Goal: Information Seeking & Learning: Learn about a topic

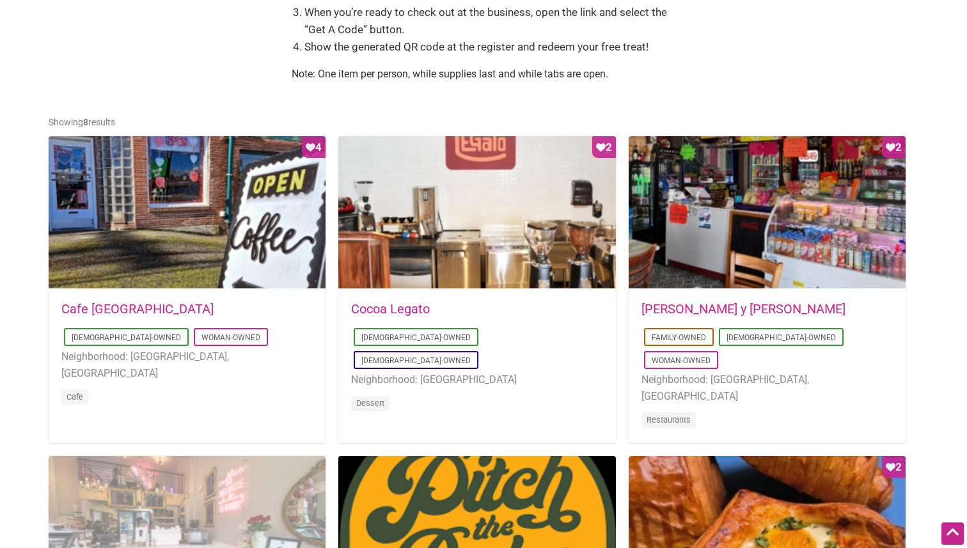
scroll to position [537, 0]
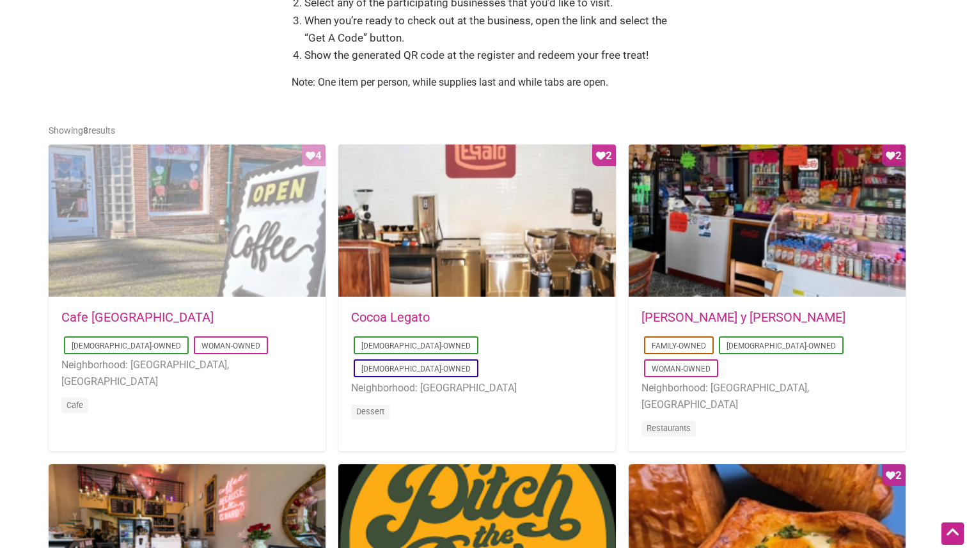
click at [253, 276] on div "Favorite Count 4" at bounding box center [187, 220] width 277 height 153
click at [188, 284] on div "Favorite Count 4" at bounding box center [187, 220] width 277 height 153
click at [155, 286] on div "Favorite Count 4" at bounding box center [187, 220] width 277 height 153
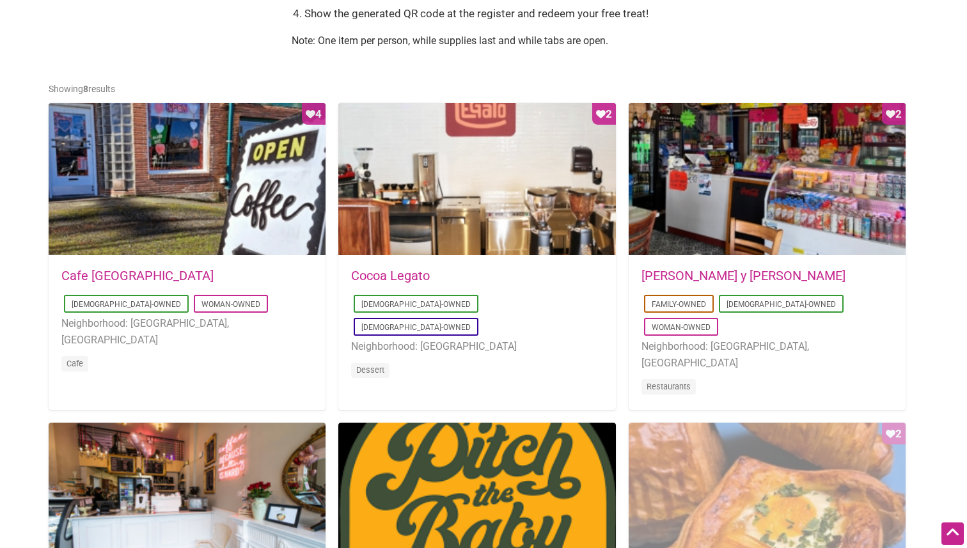
scroll to position [563, 0]
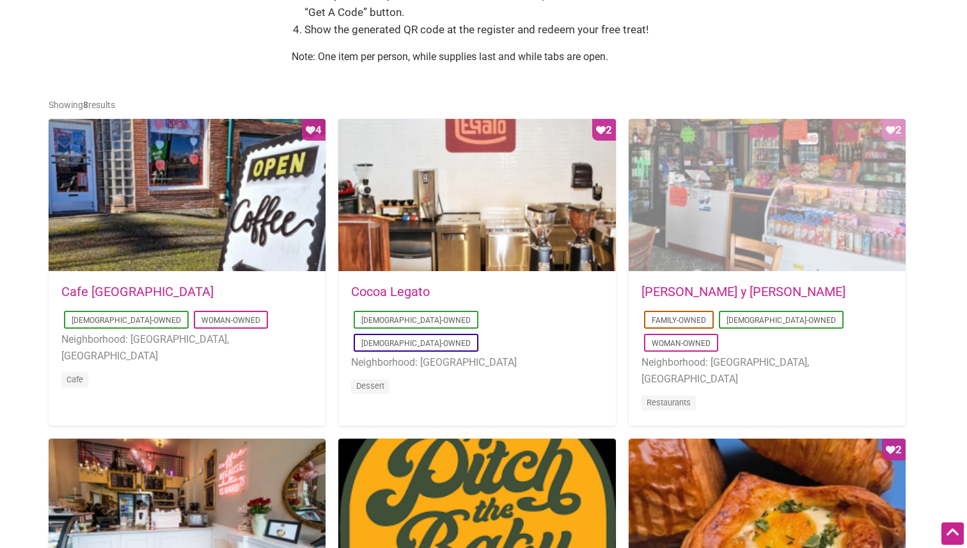
click at [715, 153] on div "Favorite Count 2" at bounding box center [767, 195] width 277 height 153
click at [704, 192] on div "Favorite Count 2" at bounding box center [767, 195] width 277 height 153
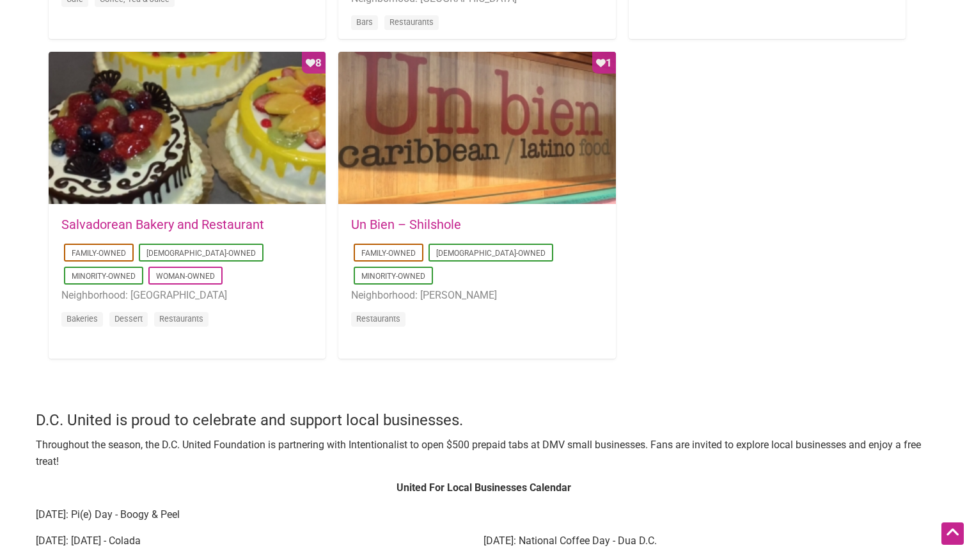
scroll to position [1228, 0]
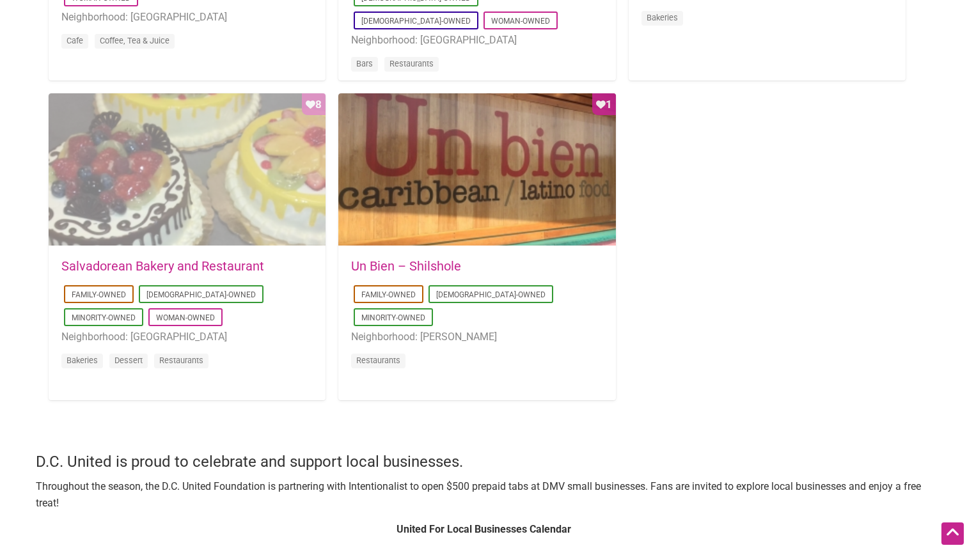
click at [277, 201] on div "Favorite Count 8" at bounding box center [187, 169] width 277 height 153
click at [272, 207] on div "Favorite Count 8" at bounding box center [187, 169] width 277 height 153
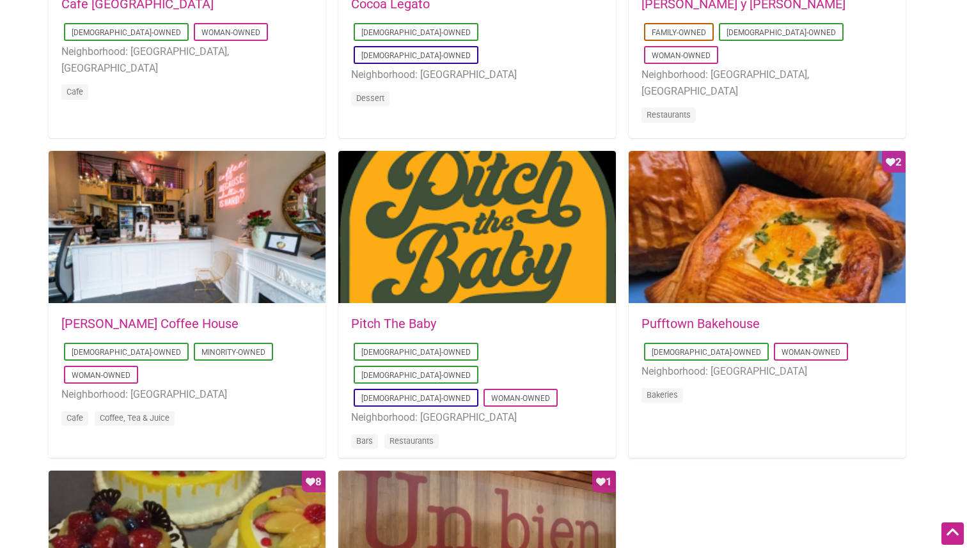
scroll to position [844, 0]
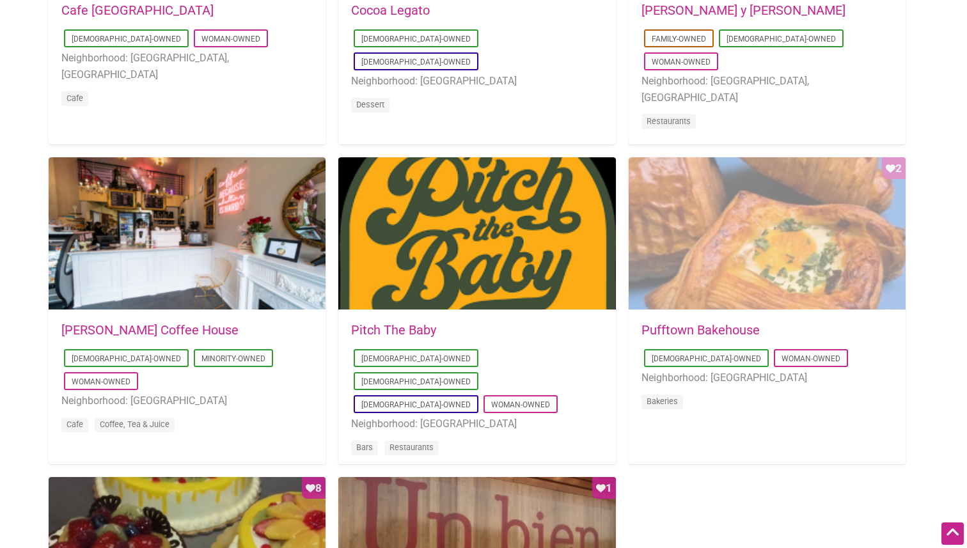
click at [709, 293] on div "Favorite Count 2" at bounding box center [767, 233] width 277 height 153
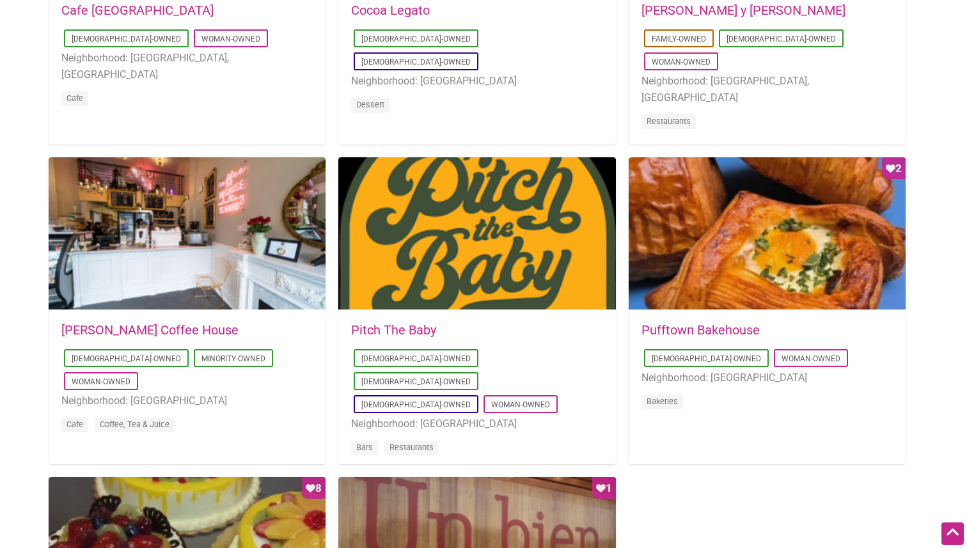
click at [685, 485] on div "Favorite Count 4 2025-08-14 09:03:42 Cafe Dulzura Latino-Owned Woman-Owned Neig…" at bounding box center [484, 303] width 870 height 988
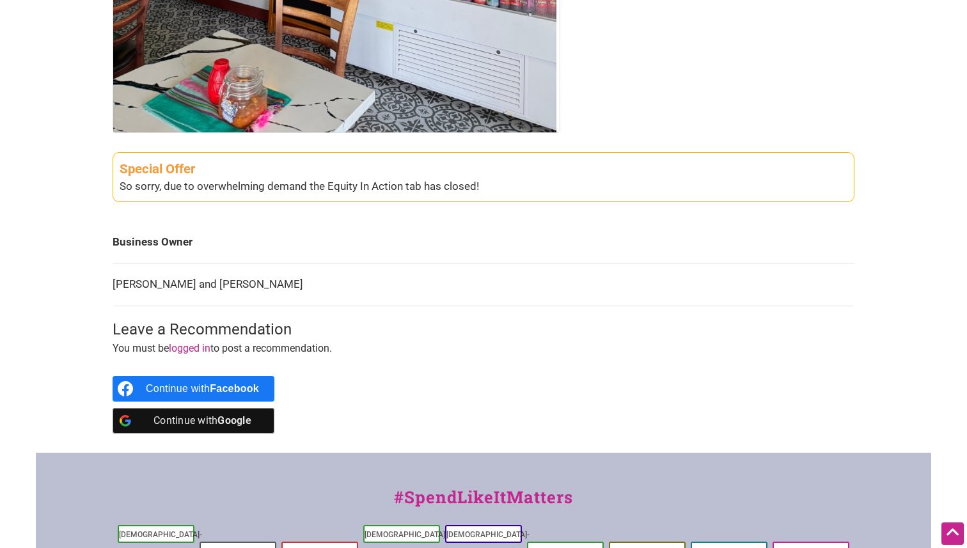
scroll to position [460, 0]
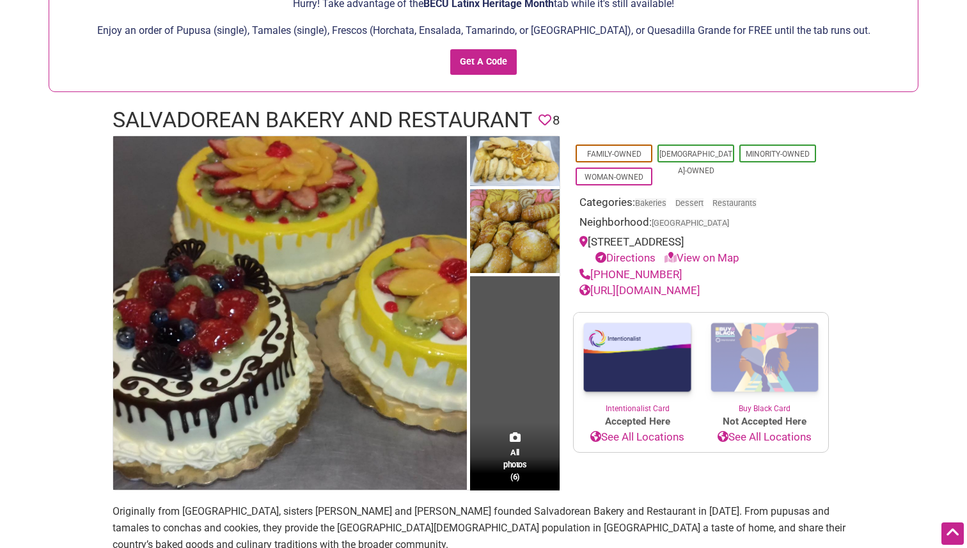
scroll to position [102, 0]
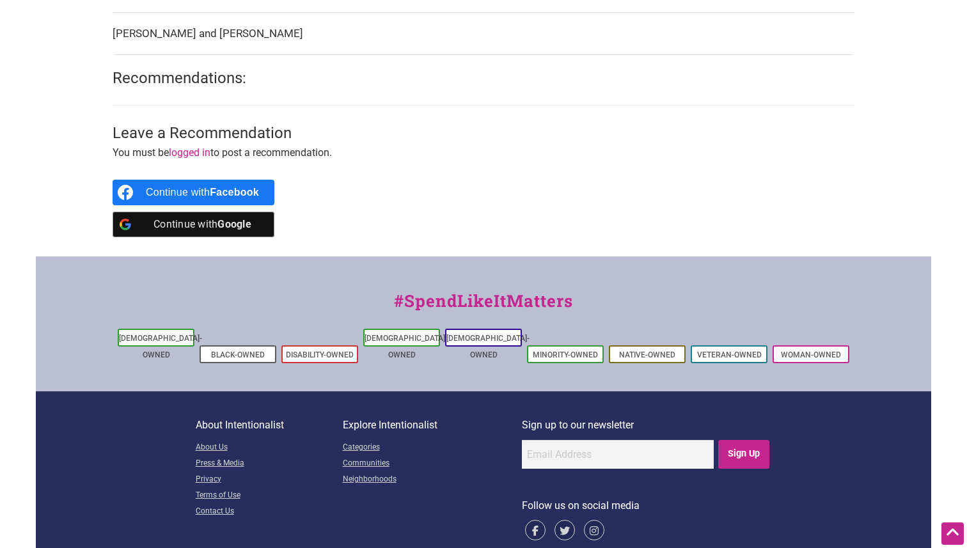
scroll to position [591, 0]
